Goal: Obtain resource: Download file/media

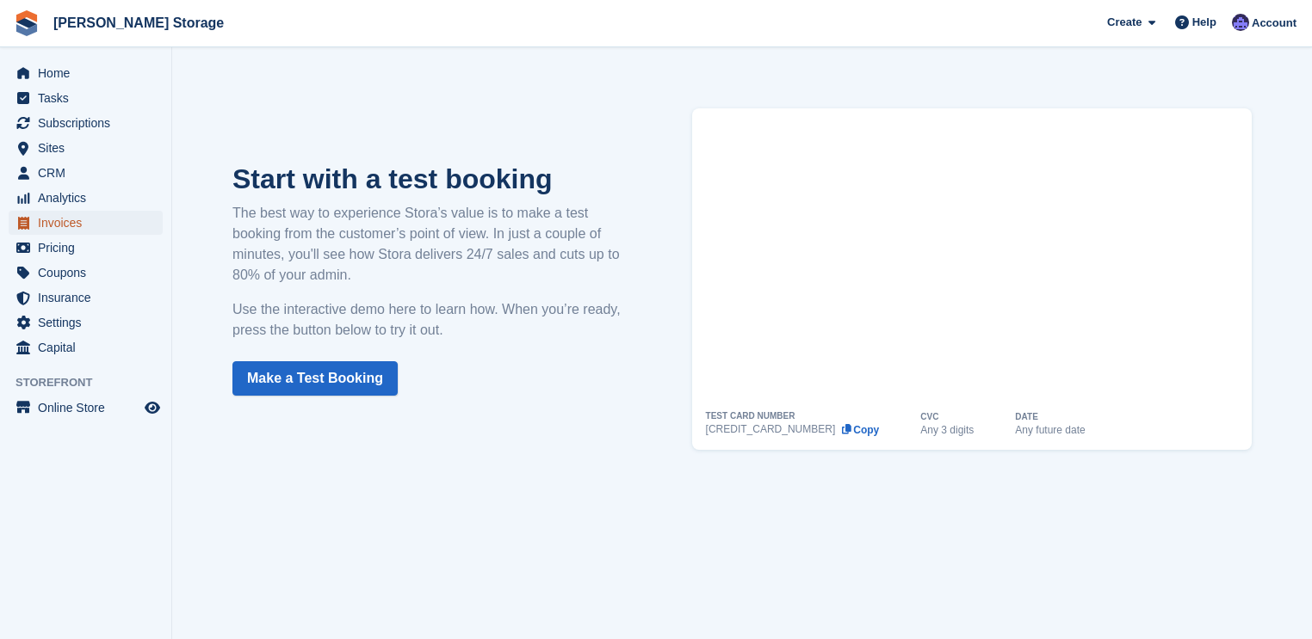
click at [38, 222] on span "Invoices" at bounding box center [89, 223] width 103 height 24
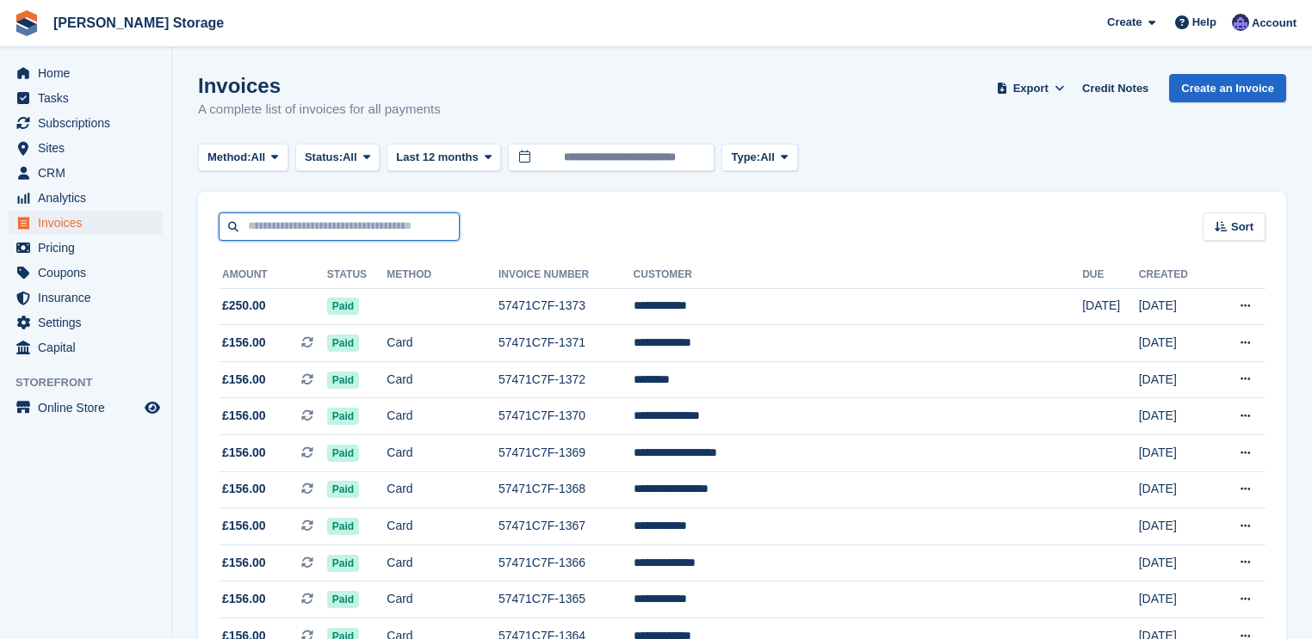
click at [384, 229] on input "text" at bounding box center [339, 227] width 241 height 28
click at [244, 227] on input "text" at bounding box center [339, 227] width 241 height 28
type input "**********"
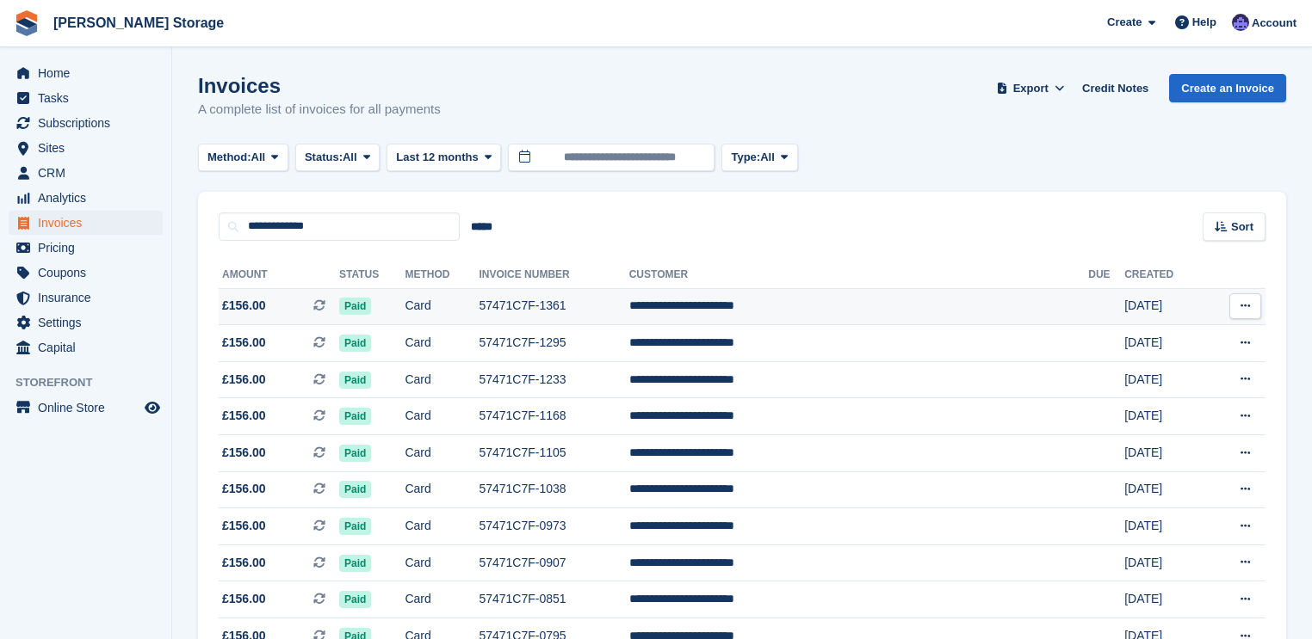
click at [1243, 307] on icon at bounding box center [1244, 305] width 9 height 11
click at [1170, 339] on p "Download PDF" at bounding box center [1178, 340] width 150 height 22
click at [1118, 339] on p "Download PDF" at bounding box center [1178, 340] width 150 height 22
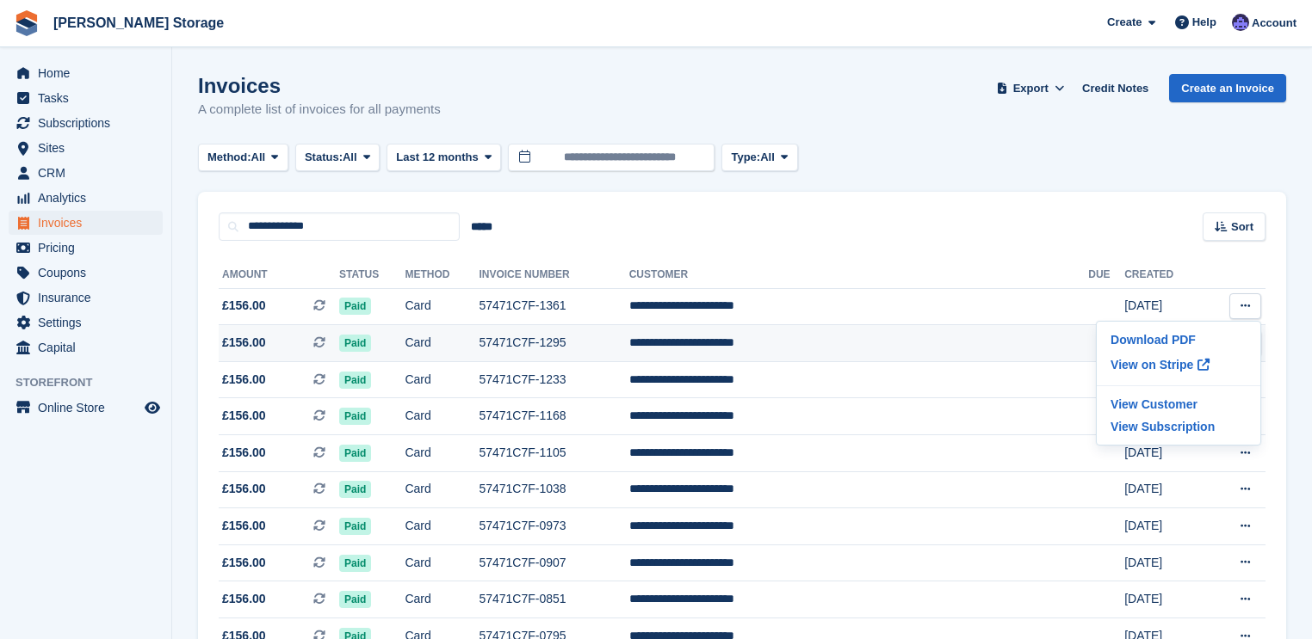
click at [1124, 351] on td "[DATE]" at bounding box center [1165, 343] width 82 height 37
click at [1238, 341] on button at bounding box center [1245, 343] width 32 height 26
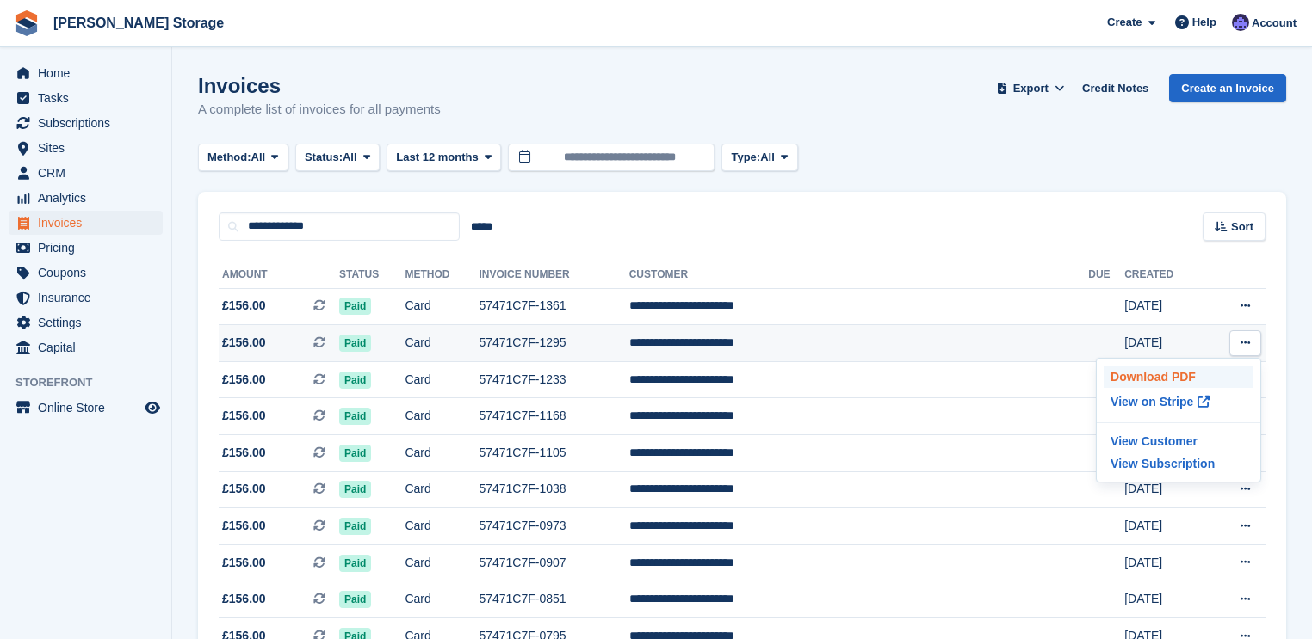
click at [1143, 371] on p "Download PDF" at bounding box center [1178, 377] width 150 height 22
click at [1139, 379] on p "Download PDF" at bounding box center [1178, 377] width 150 height 22
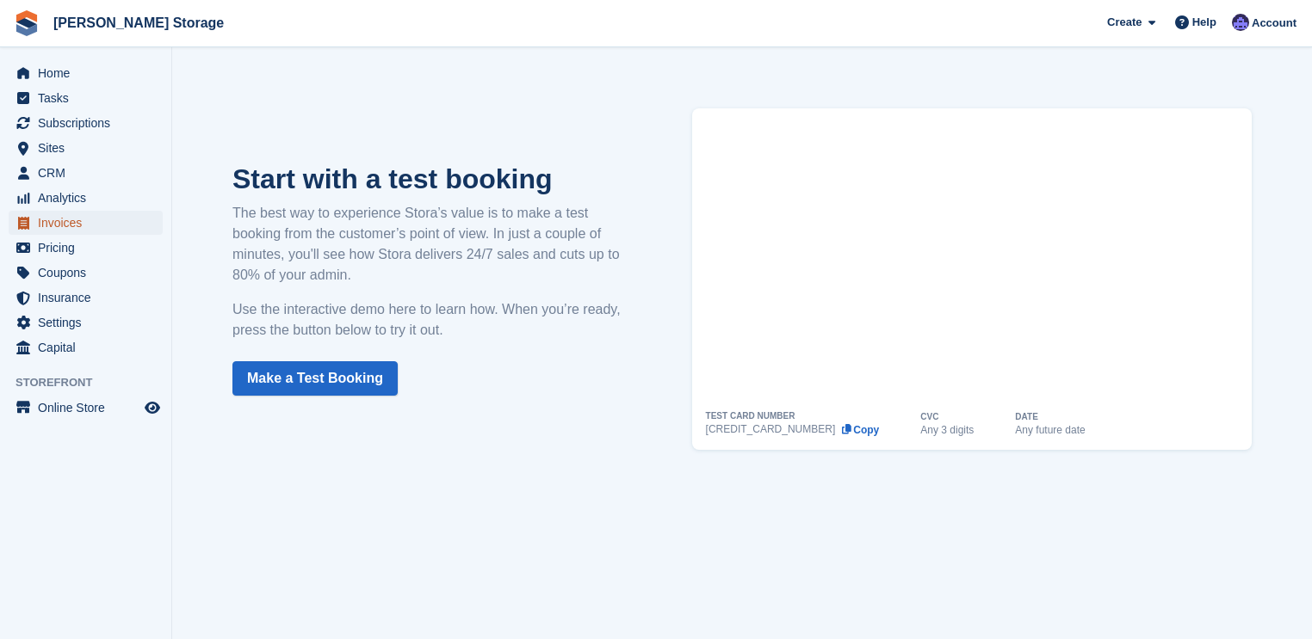
click at [48, 219] on span "Invoices" at bounding box center [89, 223] width 103 height 24
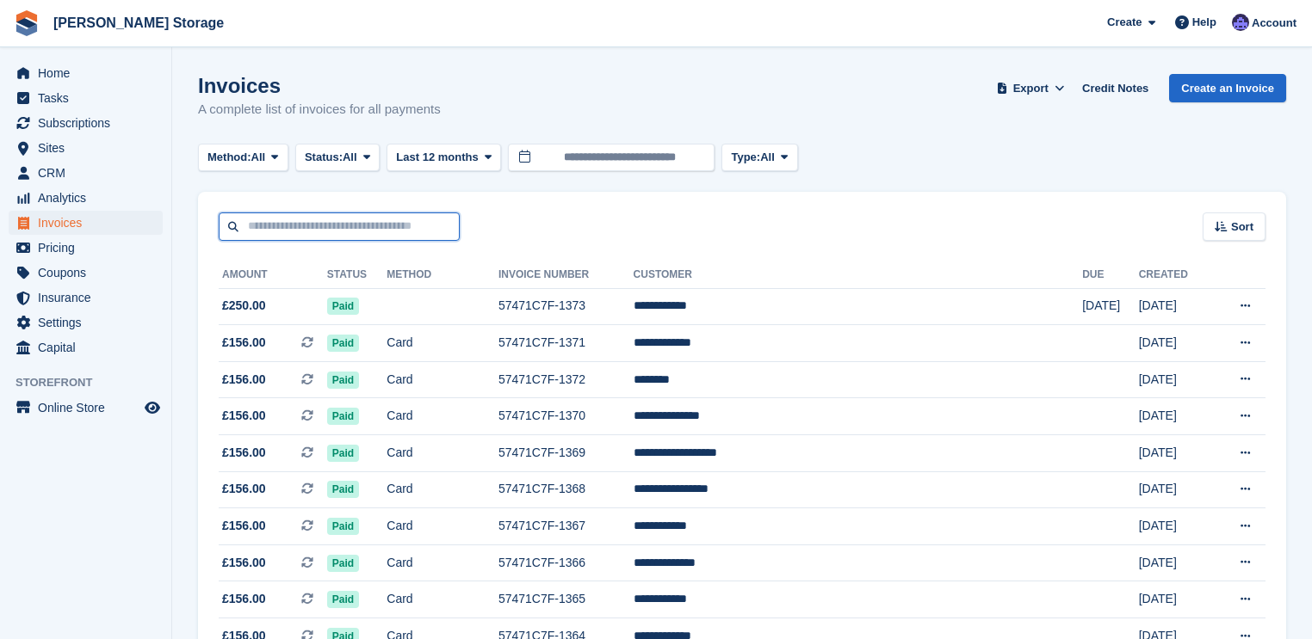
click at [389, 228] on input "text" at bounding box center [339, 227] width 241 height 28
type input "**********"
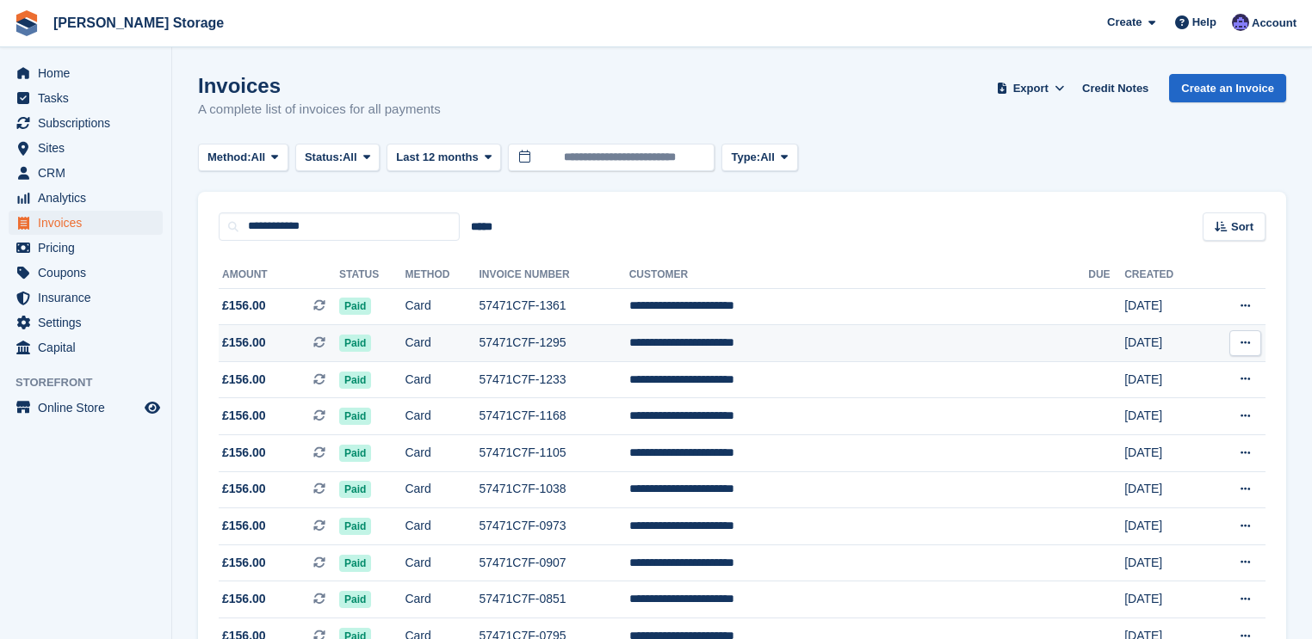
click at [1236, 339] on button at bounding box center [1245, 343] width 32 height 26
click at [1121, 377] on p "Download PDF" at bounding box center [1178, 377] width 150 height 22
click at [1128, 399] on p "View on Stripe" at bounding box center [1178, 402] width 150 height 28
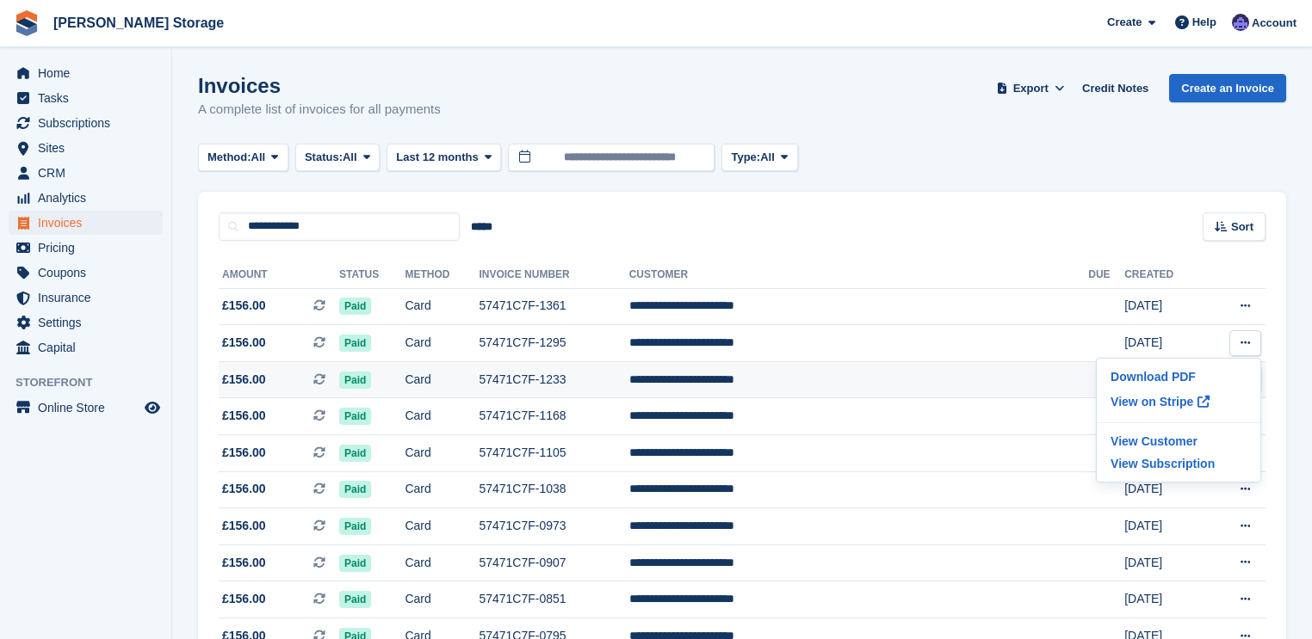
click at [1088, 382] on td at bounding box center [1106, 379] width 36 height 37
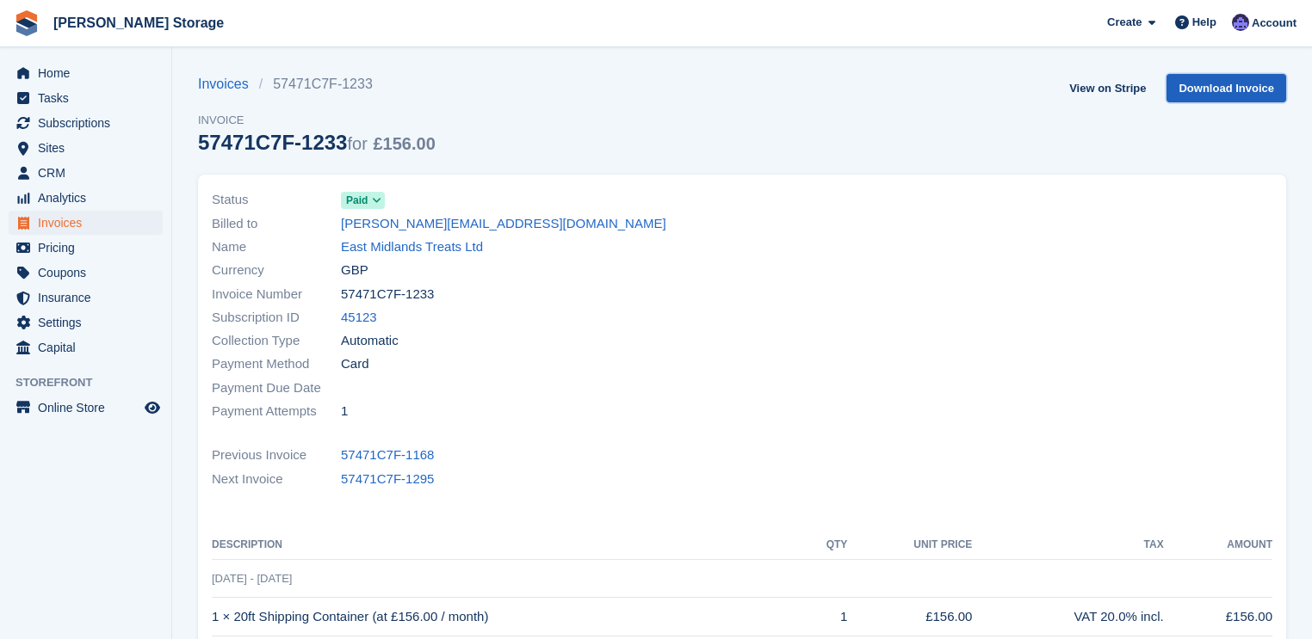
click at [1206, 89] on link "Download Invoice" at bounding box center [1226, 88] width 120 height 28
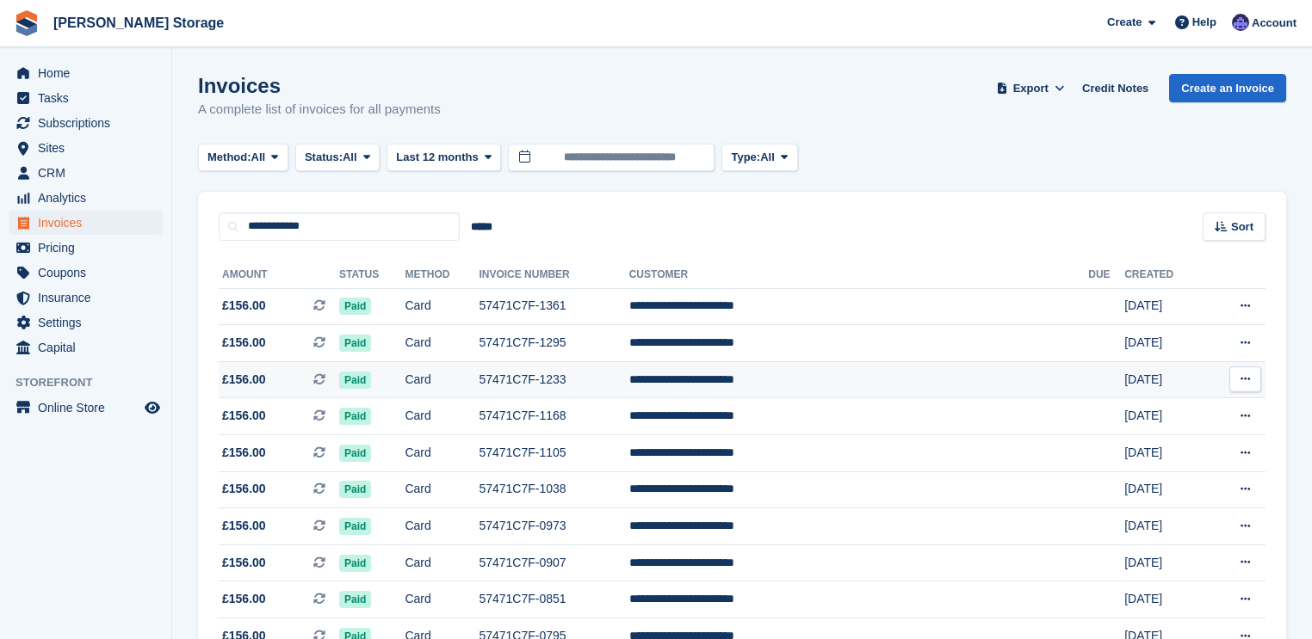
click at [1246, 379] on icon at bounding box center [1244, 378] width 9 height 11
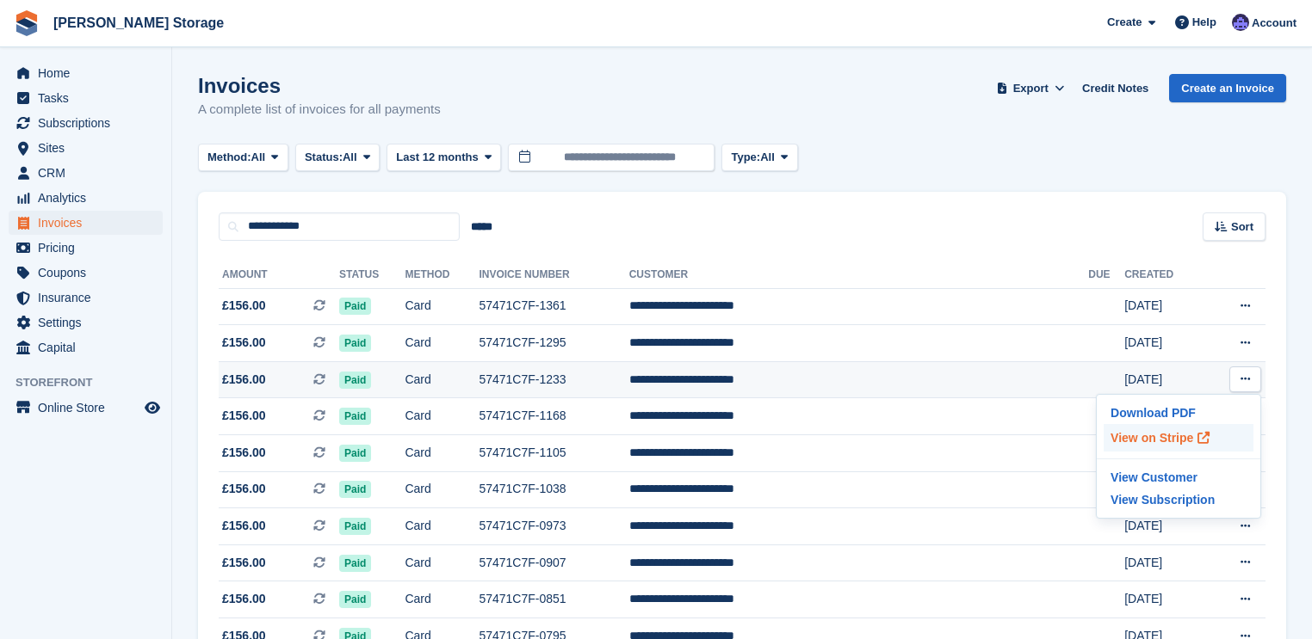
click at [1168, 437] on p "View on Stripe" at bounding box center [1178, 438] width 150 height 28
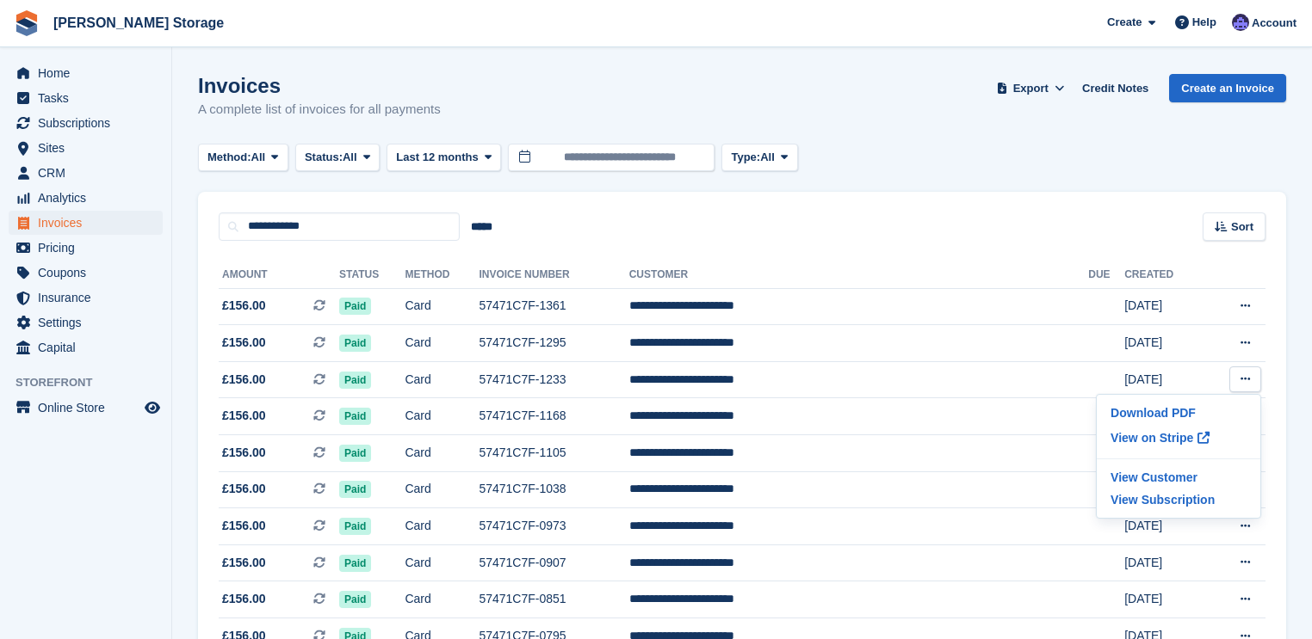
click at [899, 127] on div "Invoices A complete list of invoices for all payments Export Export Invoices Ex…" at bounding box center [742, 107] width 1088 height 66
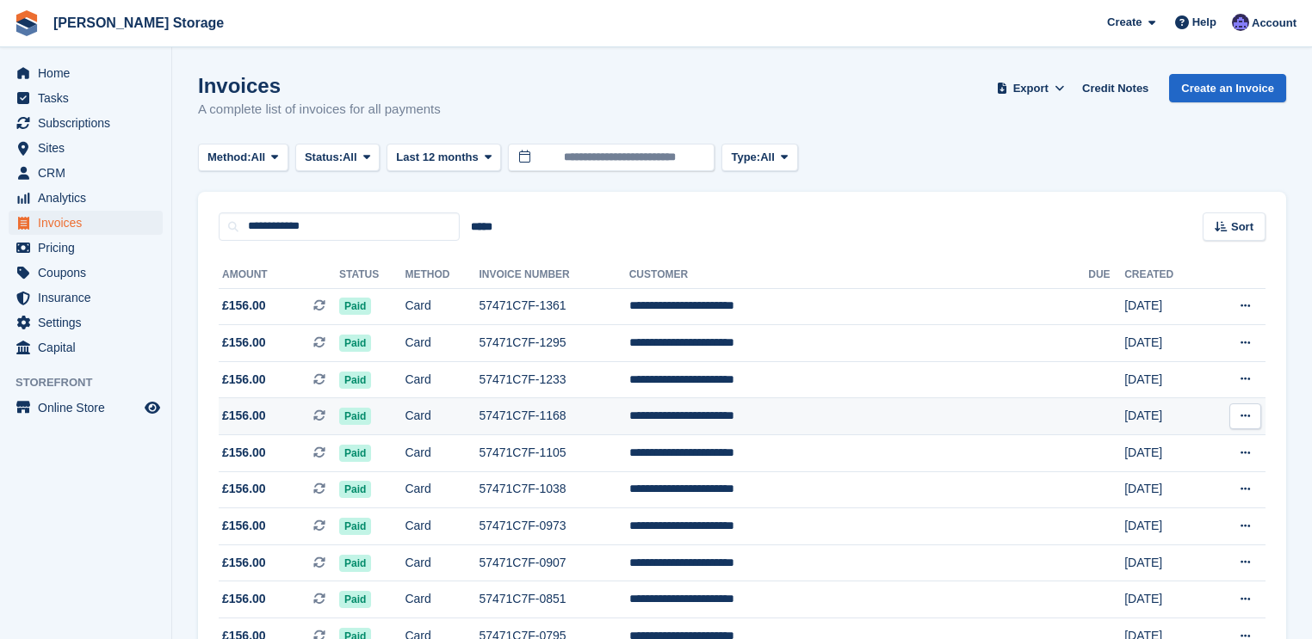
click at [1245, 417] on icon at bounding box center [1244, 415] width 9 height 11
click at [1148, 473] on p "View on Stripe" at bounding box center [1178, 475] width 150 height 28
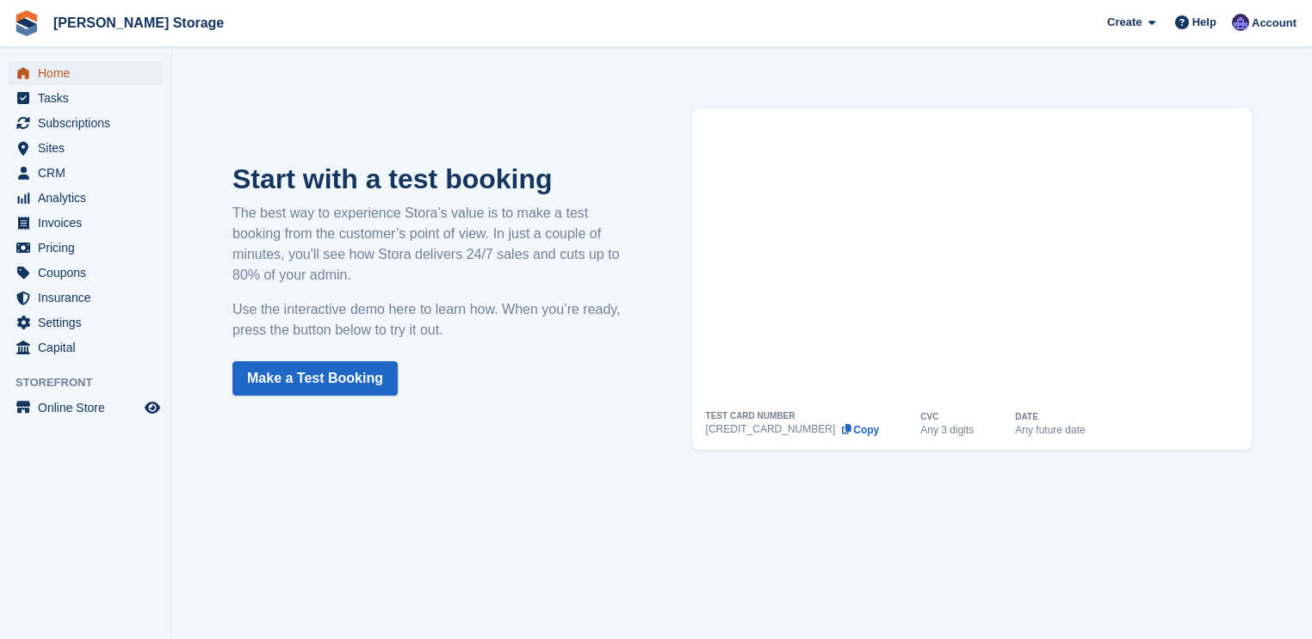
click at [77, 77] on span "Home" at bounding box center [89, 73] width 103 height 24
